Goal: Task Accomplishment & Management: Complete application form

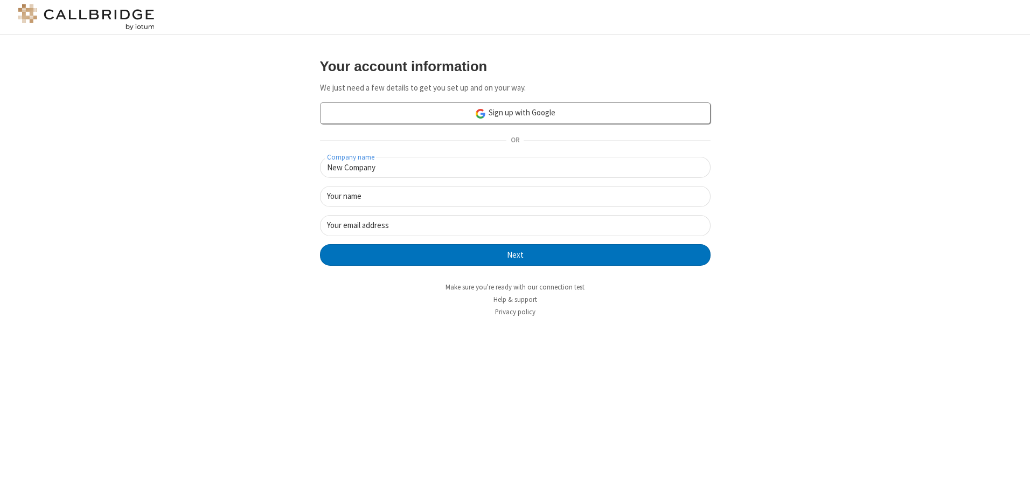
type input "New Company"
type input "New User"
type input "newUser@newUser.freesmackdown.b"
click button "Next" at bounding box center [515, 255] width 390 height 22
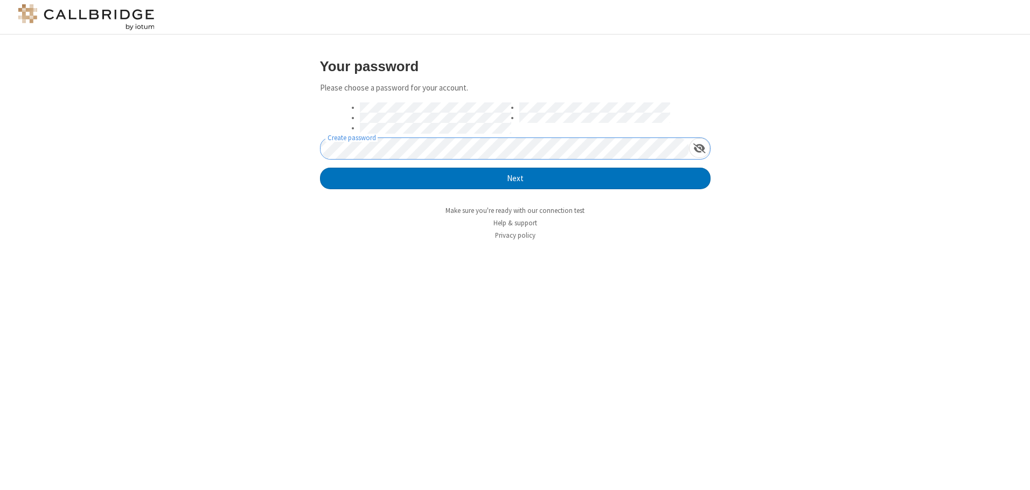
click button "Next" at bounding box center [515, 178] width 390 height 22
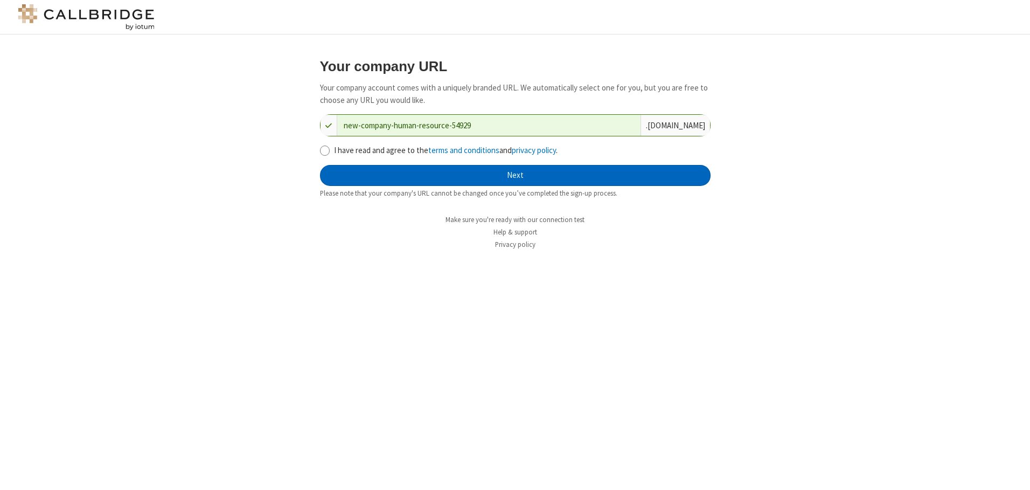
click at [515, 175] on button "Next" at bounding box center [515, 176] width 390 height 22
